Goal: Task Accomplishment & Management: Manage account settings

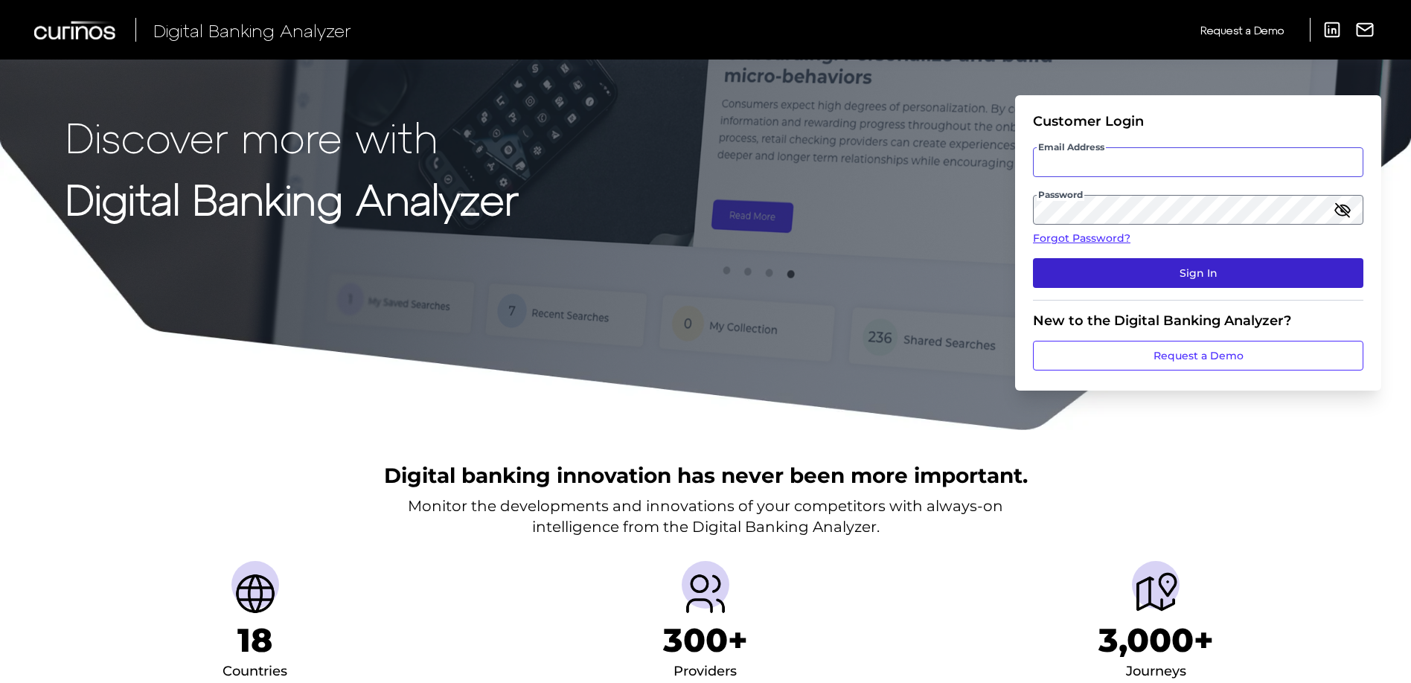
type input "[PERSON_NAME][EMAIL_ADDRESS][PERSON_NAME][DOMAIN_NAME]"
click at [1202, 284] on button "Sign In" at bounding box center [1198, 273] width 330 height 30
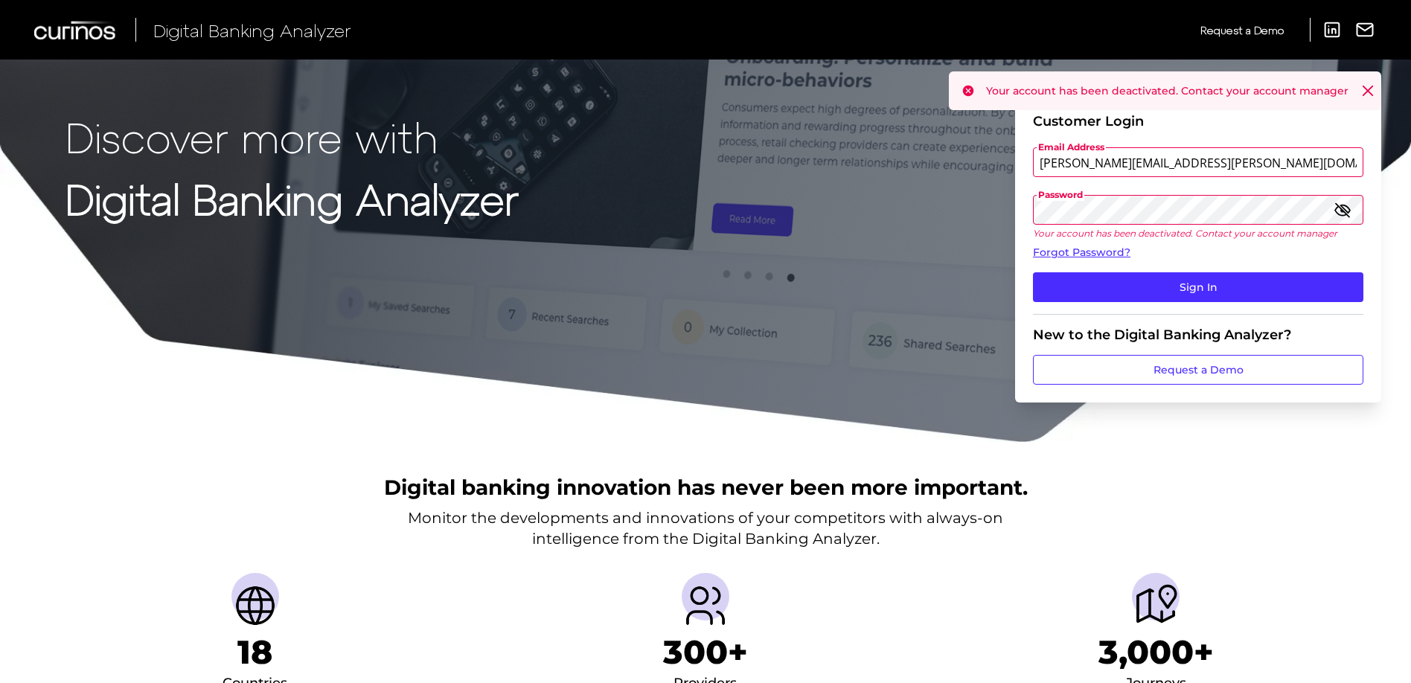
drag, startPoint x: 1369, startPoint y: 92, endPoint x: 1335, endPoint y: 68, distance: 41.3
click at [1368, 93] on icon at bounding box center [1368, 90] width 15 height 15
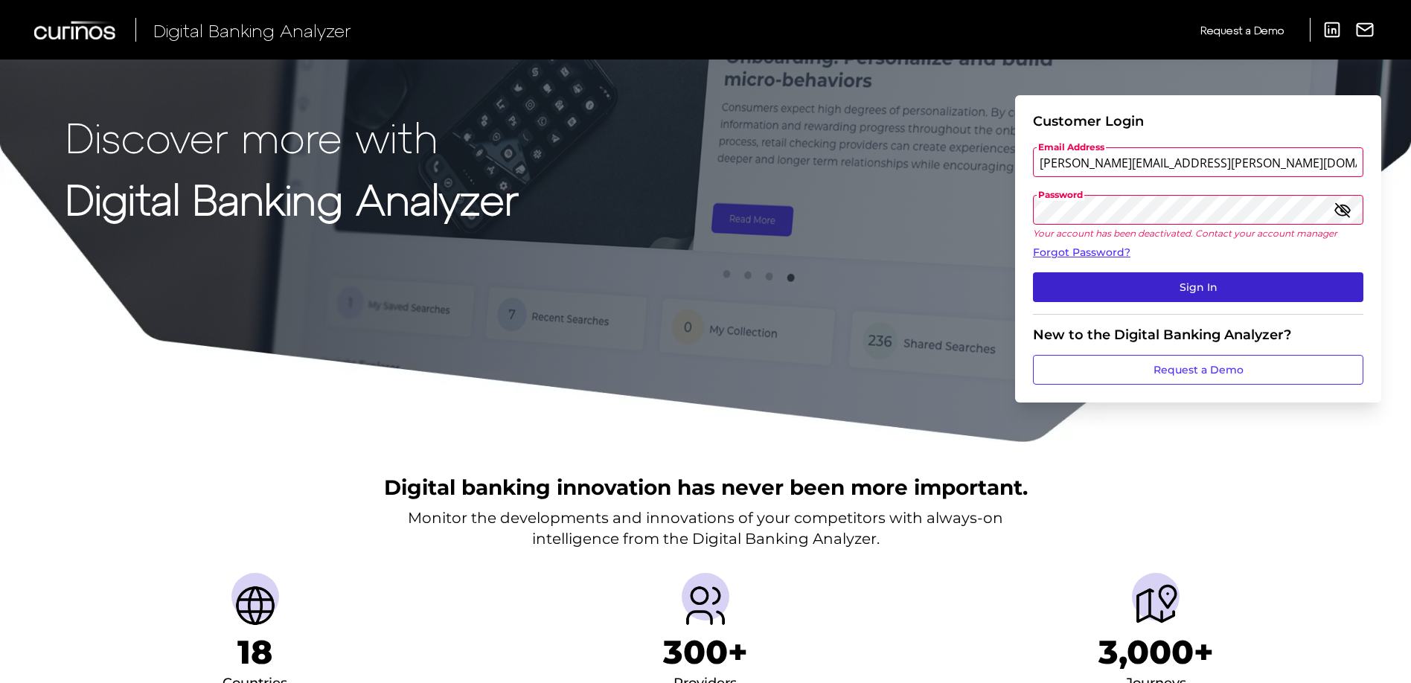
scroll to position [1, 0]
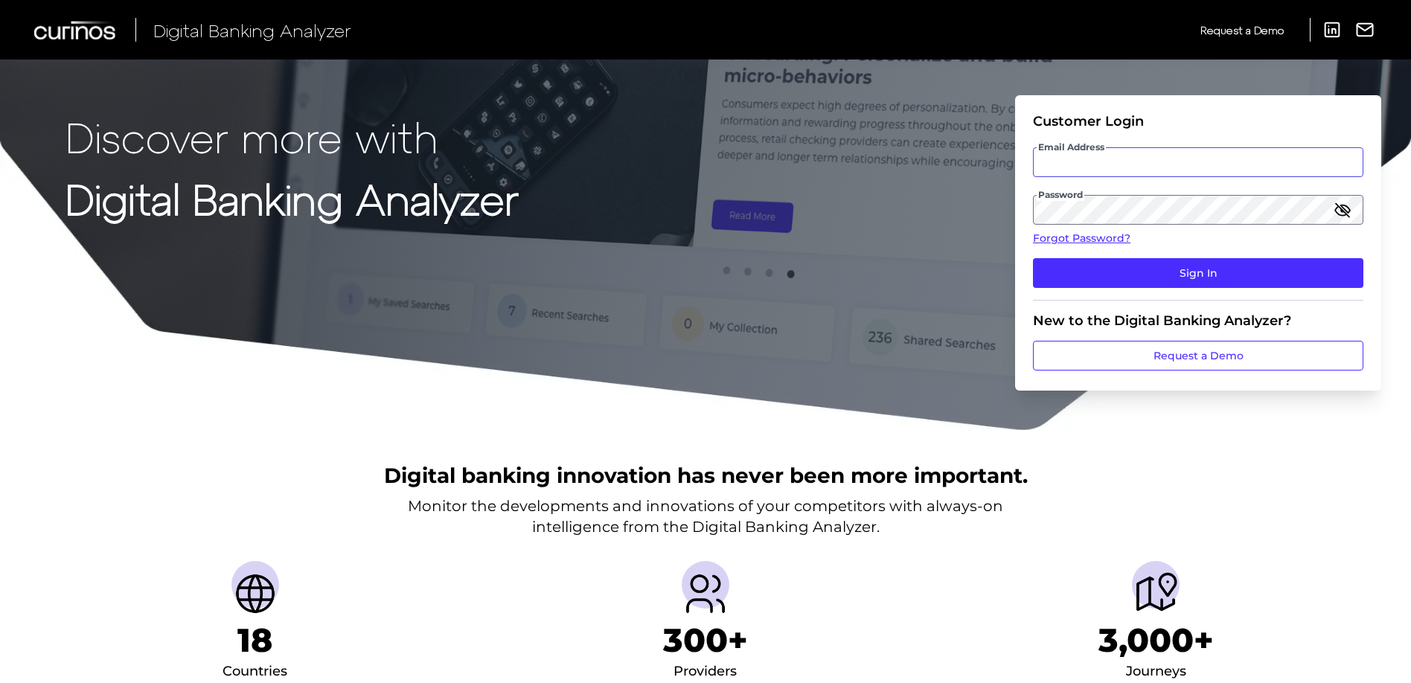
type input "[PERSON_NAME][EMAIL_ADDRESS][PERSON_NAME][DOMAIN_NAME]"
click at [1342, 213] on icon "button" at bounding box center [1343, 210] width 18 height 18
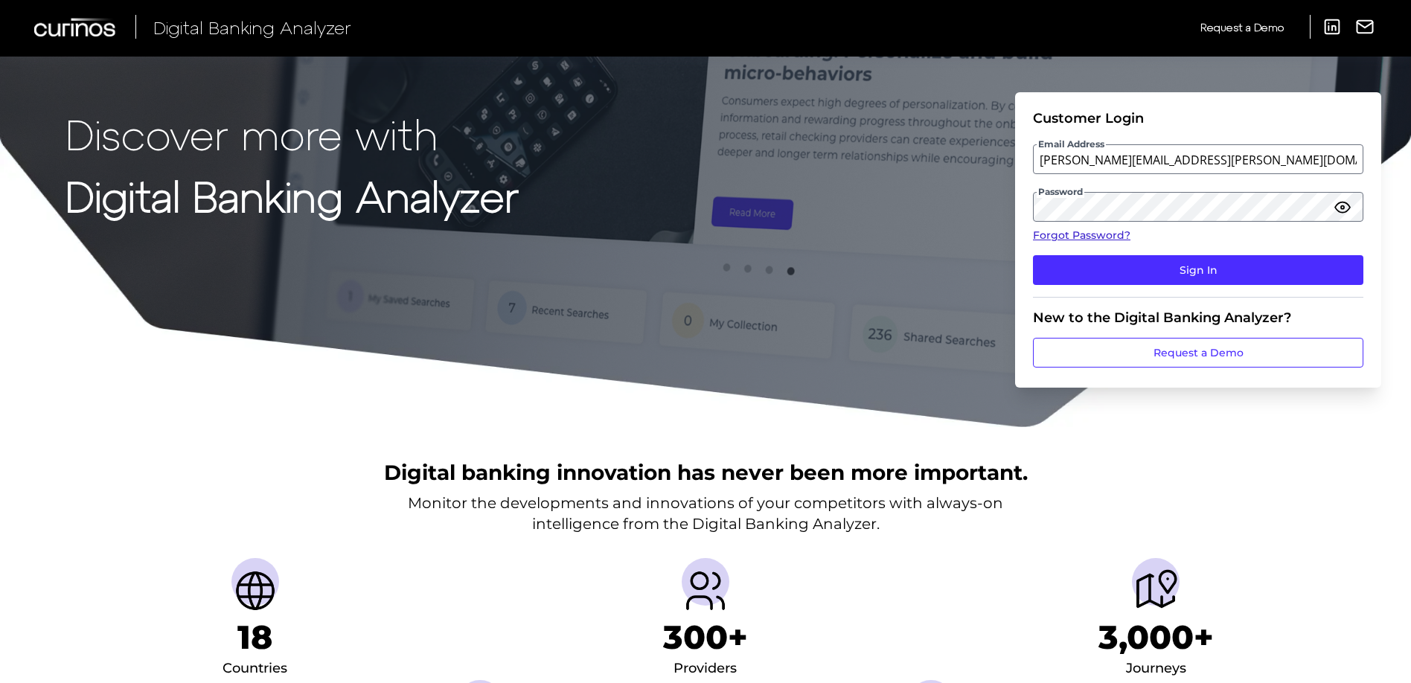
click at [1096, 237] on link "Forgot Password?" at bounding box center [1198, 236] width 330 height 16
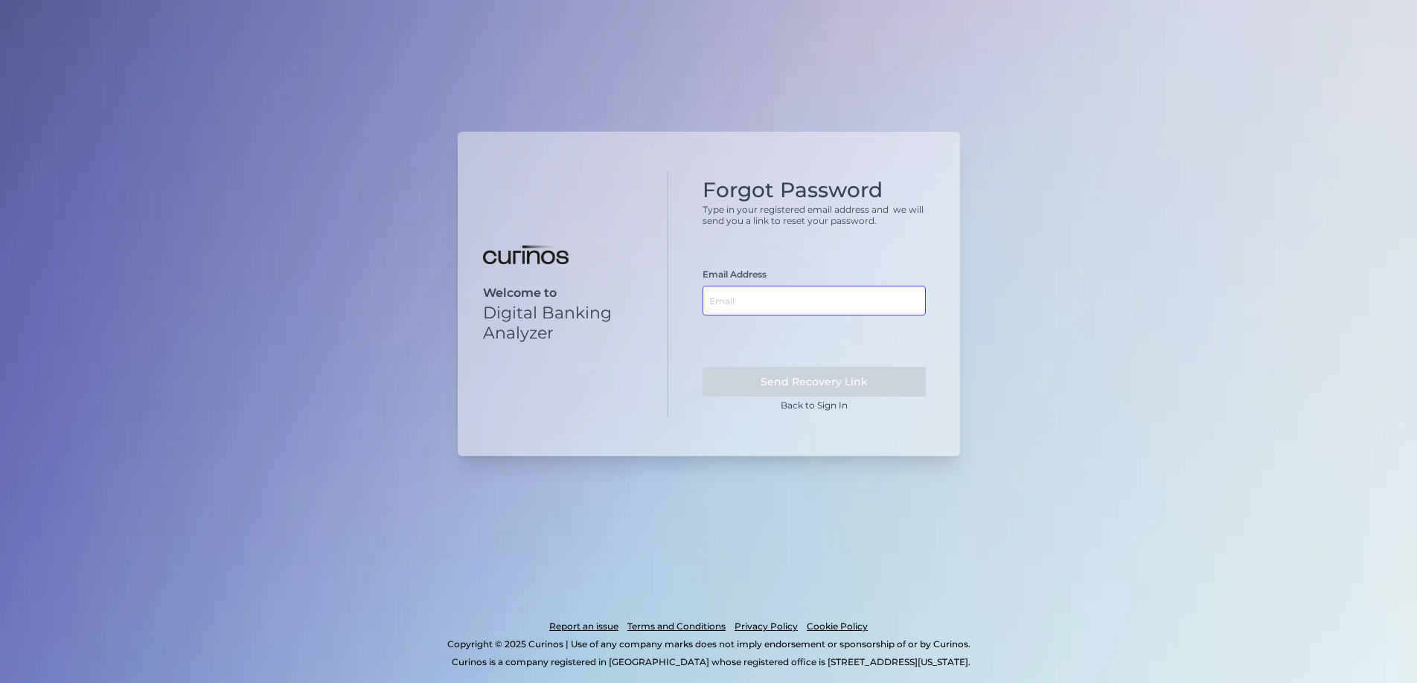
click at [783, 310] on input "text" at bounding box center [814, 301] width 223 height 30
type input "[PERSON_NAME][EMAIL_ADDRESS][PERSON_NAME][DOMAIN_NAME]"
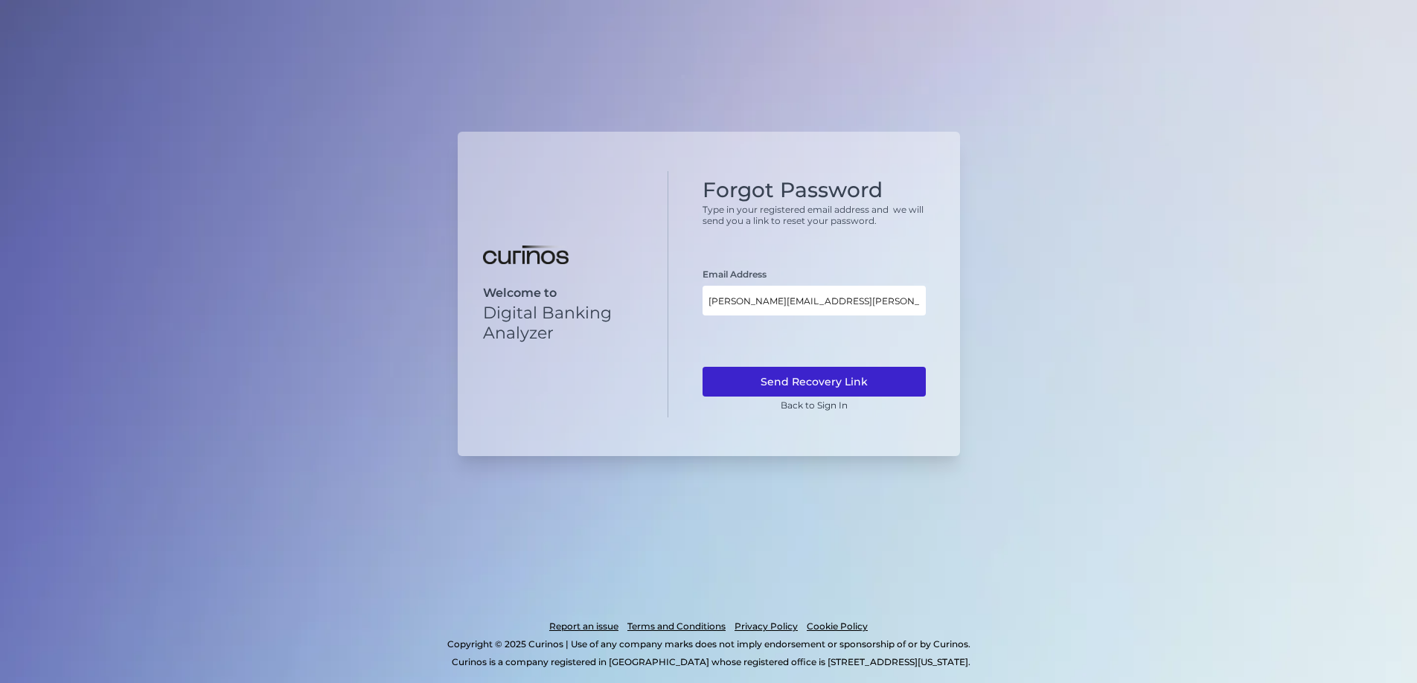
click at [830, 379] on button "Send Recovery Link" at bounding box center [814, 382] width 223 height 30
